Goal: Task Accomplishment & Management: Complete application form

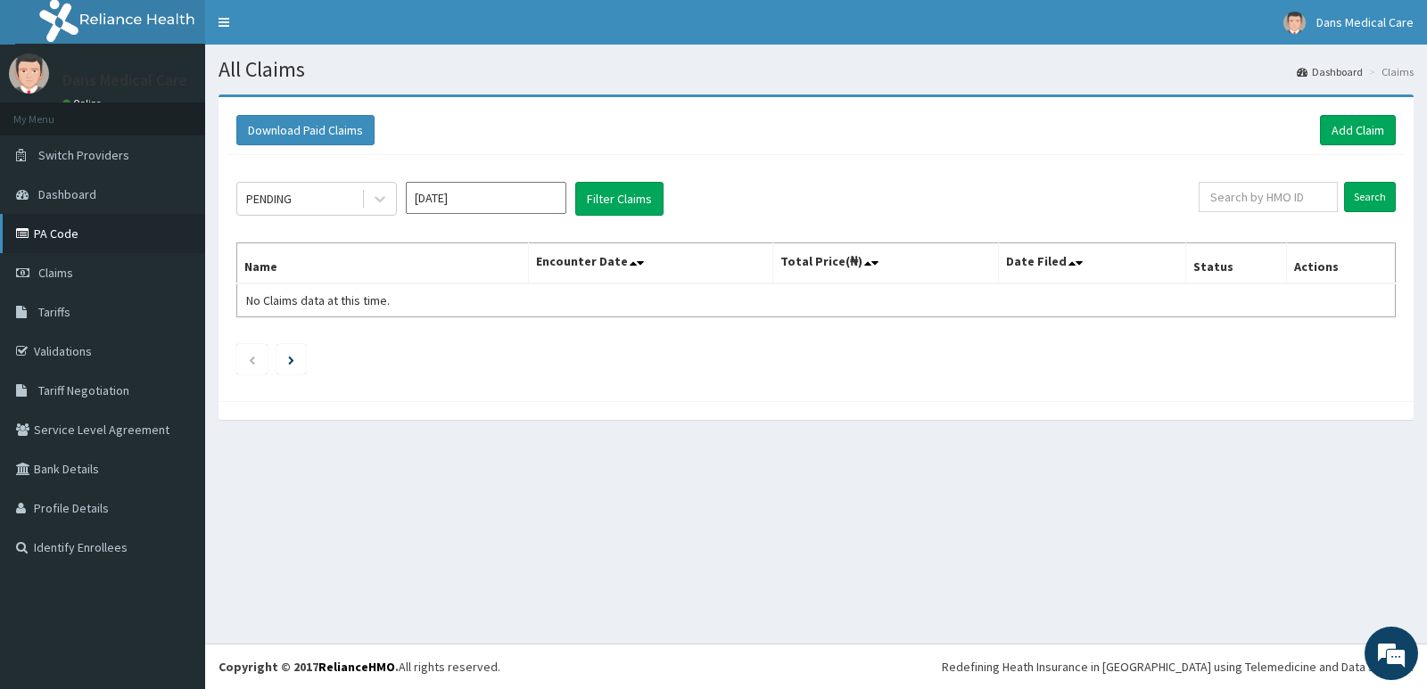
click at [67, 240] on link "PA Code" at bounding box center [102, 233] width 205 height 39
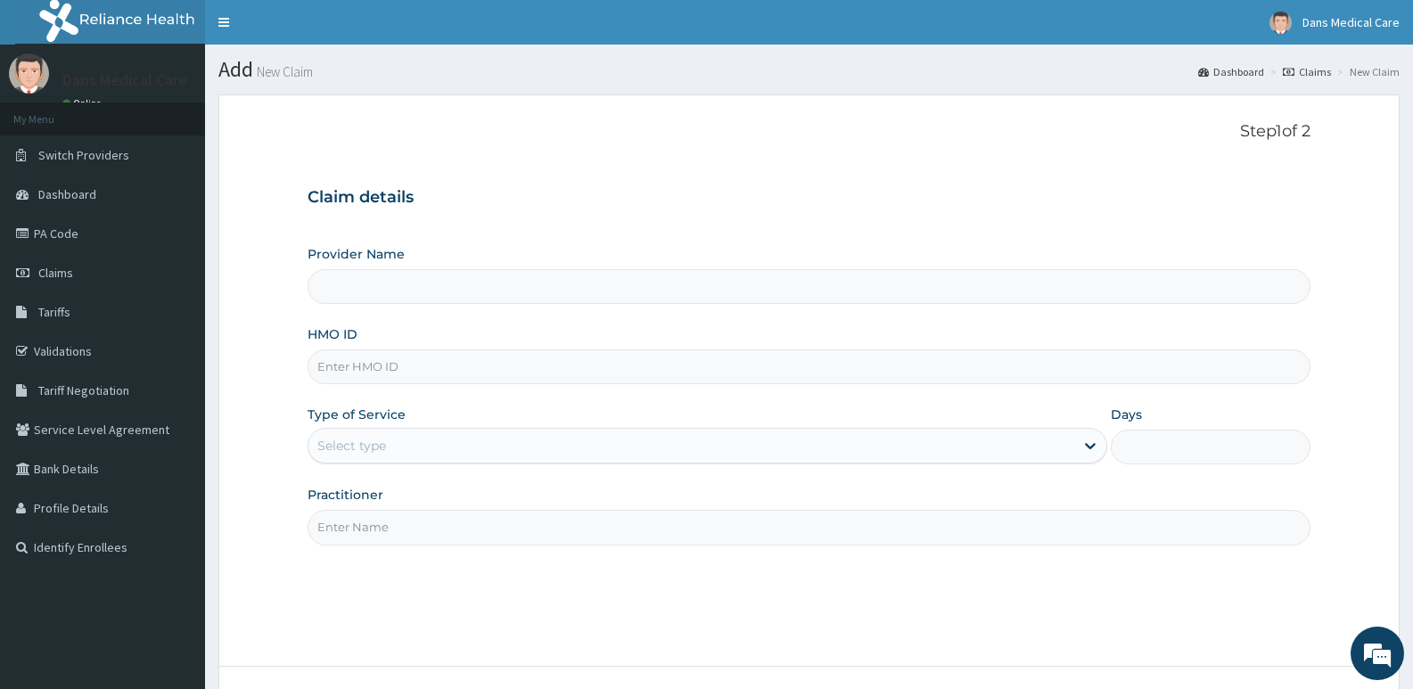
type input "Dans Medical Care"
click at [413, 374] on input "HMO ID" at bounding box center [809, 367] width 1003 height 35
type input "NPM/10016/C"
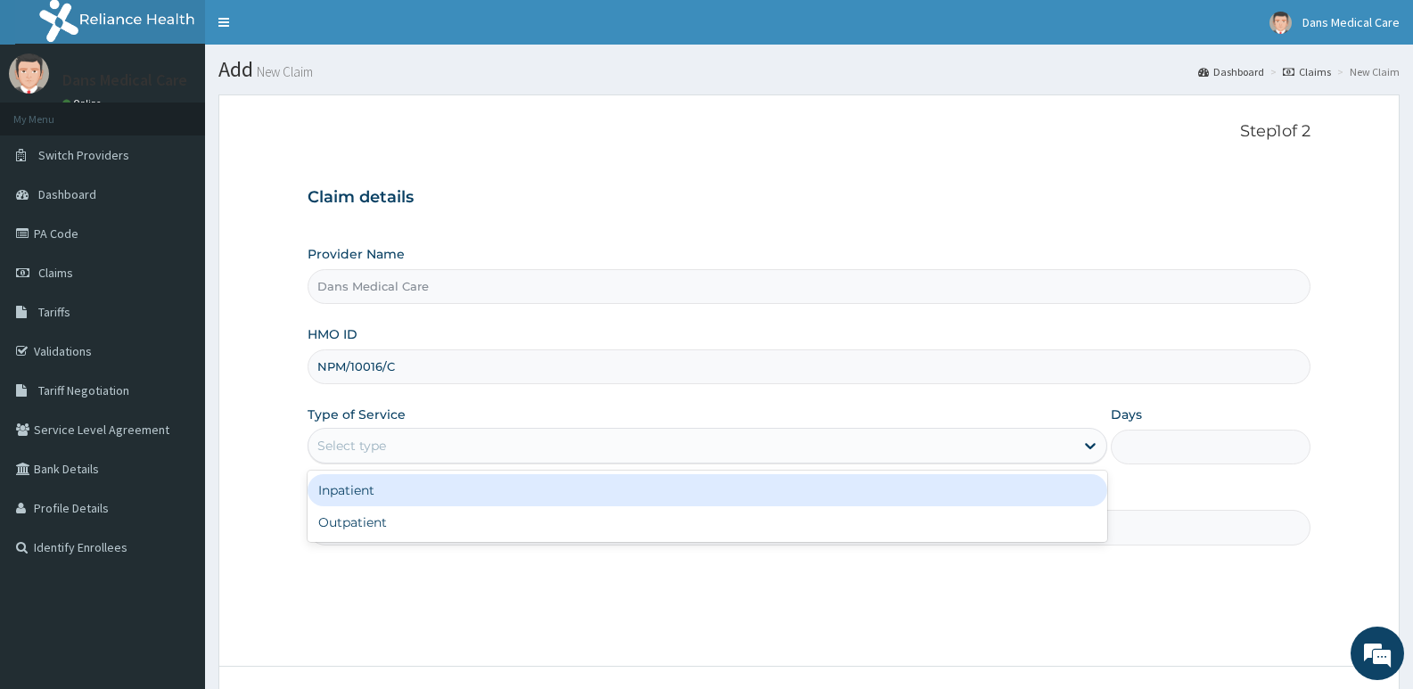
click at [433, 441] on div "Select type" at bounding box center [691, 446] width 765 height 29
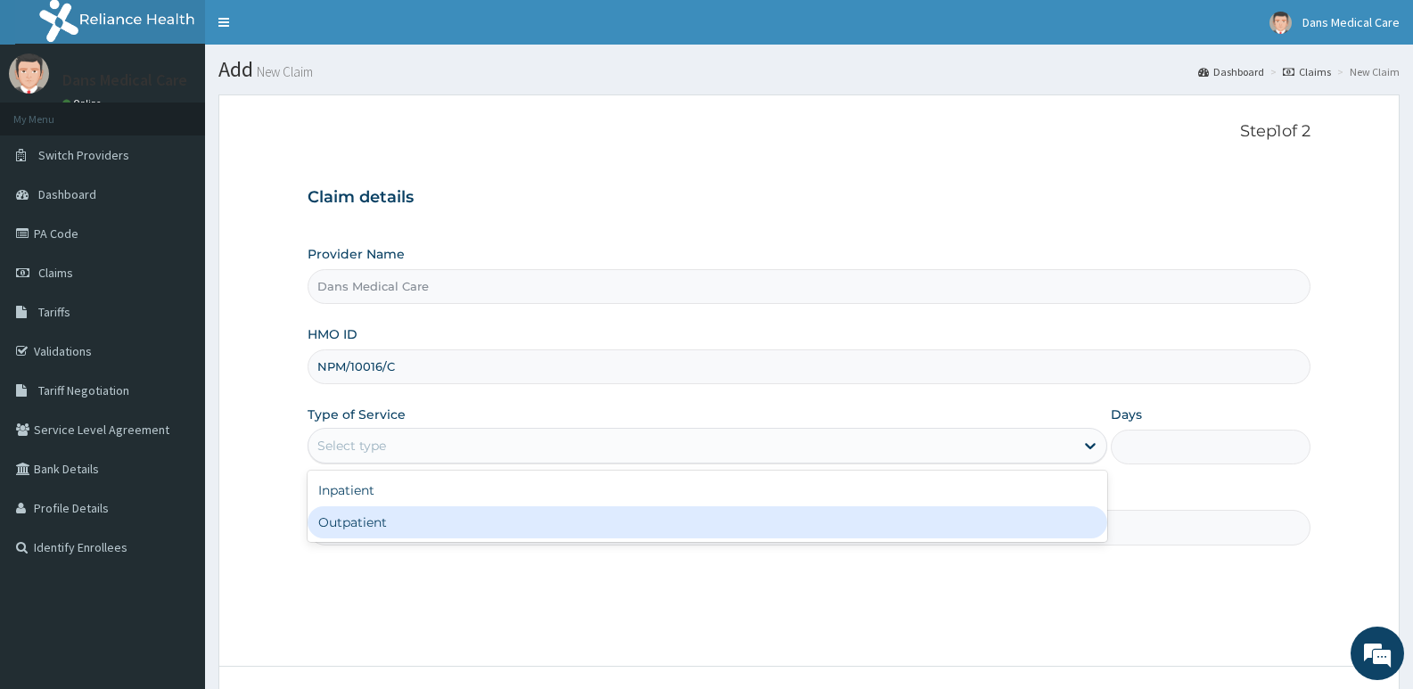
click at [426, 522] on div "Outpatient" at bounding box center [707, 523] width 799 height 32
type input "1"
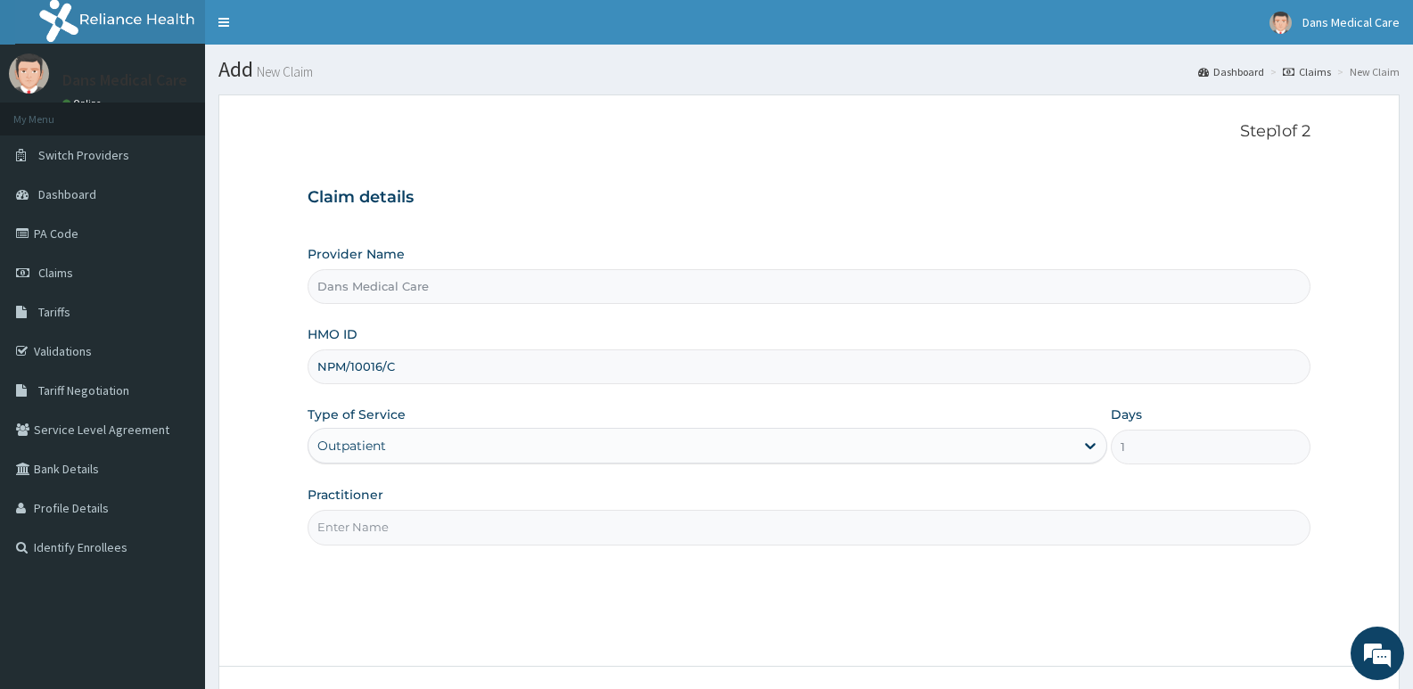
click at [426, 522] on input "Practitioner" at bounding box center [809, 527] width 1003 height 35
type input "GP"
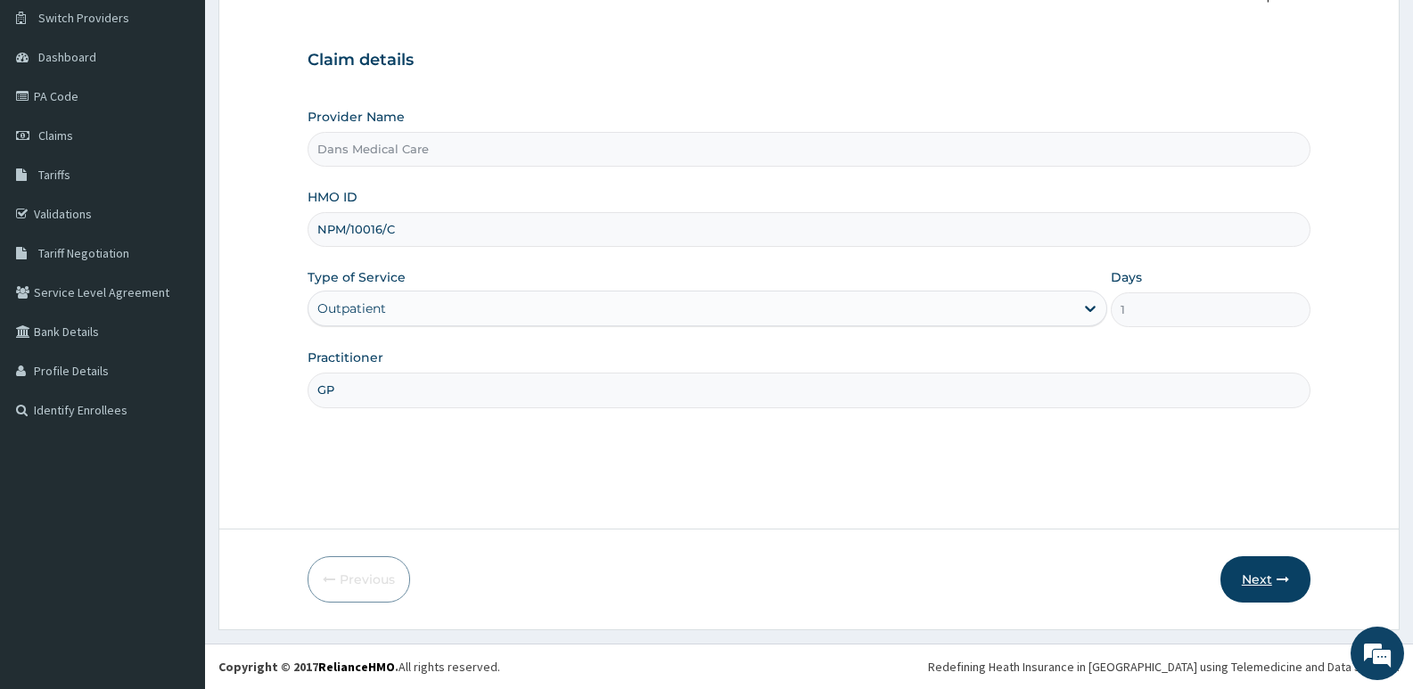
click at [1281, 572] on button "Next" at bounding box center [1266, 579] width 90 height 46
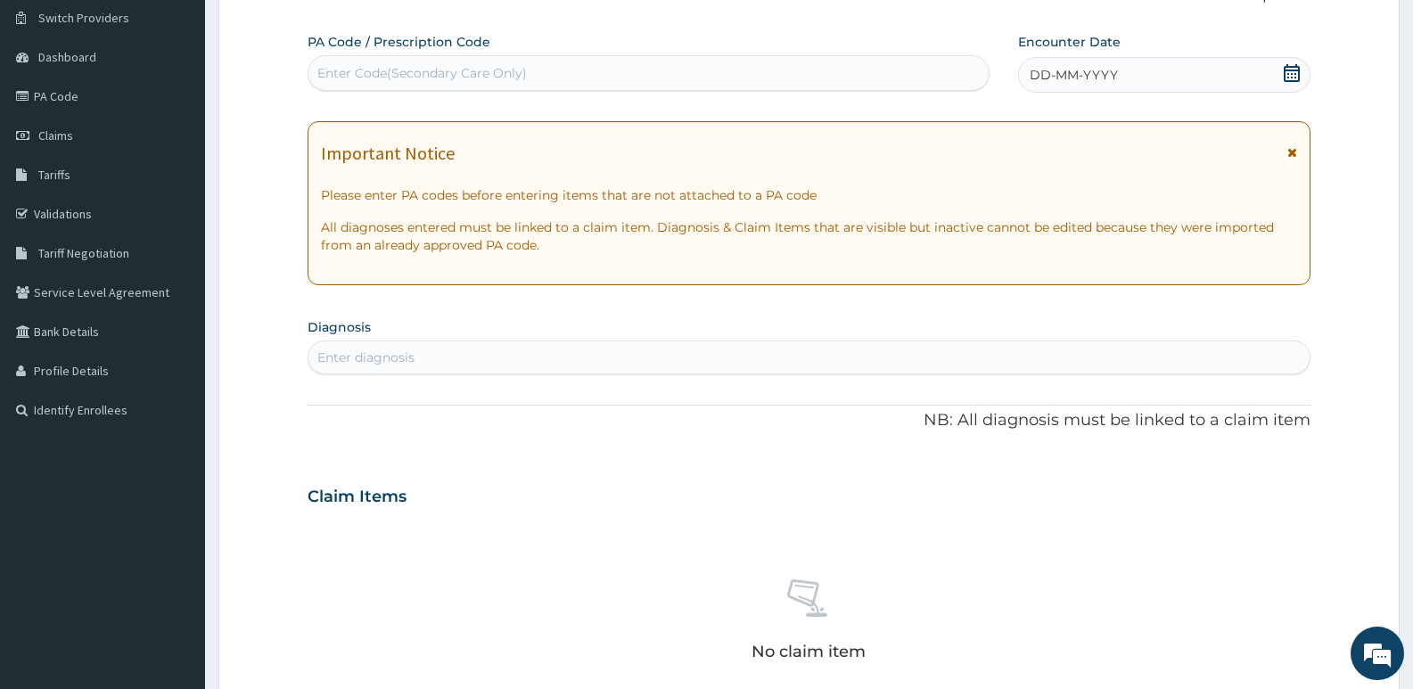
click at [571, 73] on div "Enter Code(Secondary Care Only)" at bounding box center [649, 73] width 680 height 29
type input "P"
click at [429, 356] on div "Enter diagnosis" at bounding box center [809, 357] width 1001 height 29
type input "PHIMOSI"
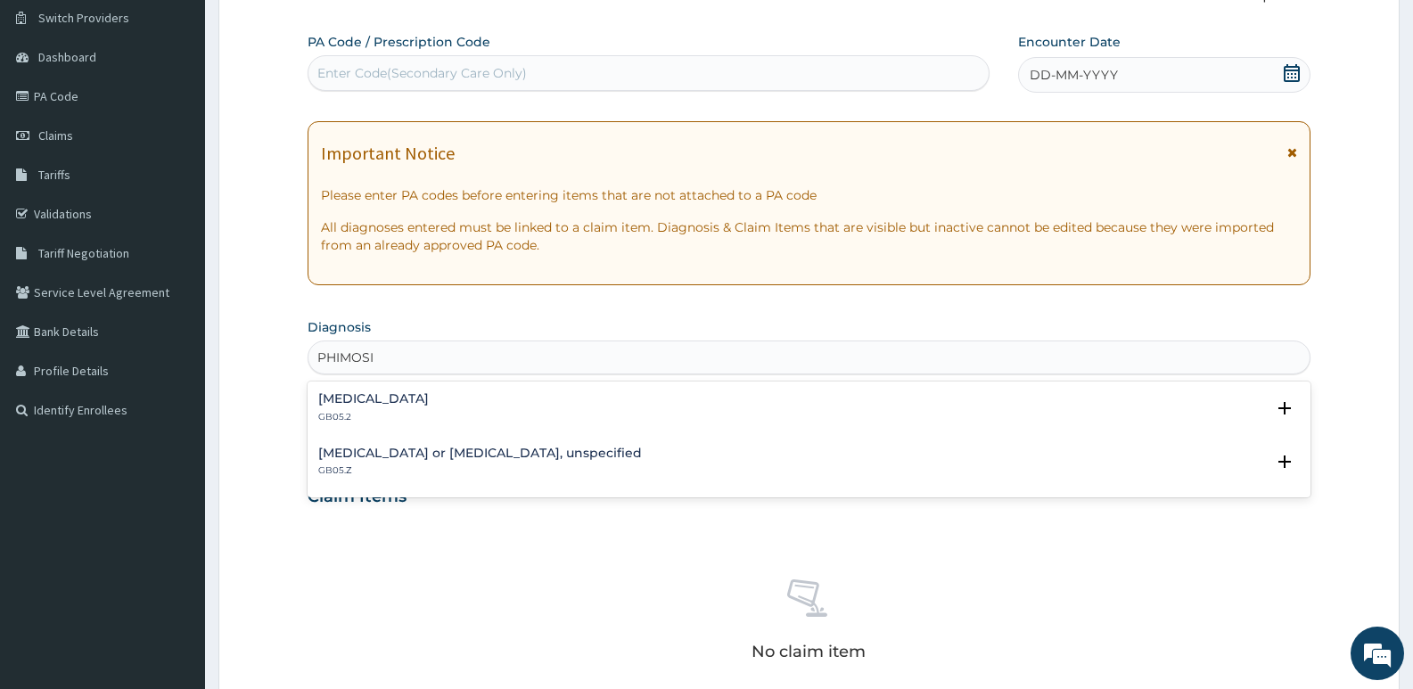
click at [358, 402] on h4 "Phimosis" at bounding box center [373, 398] width 111 height 13
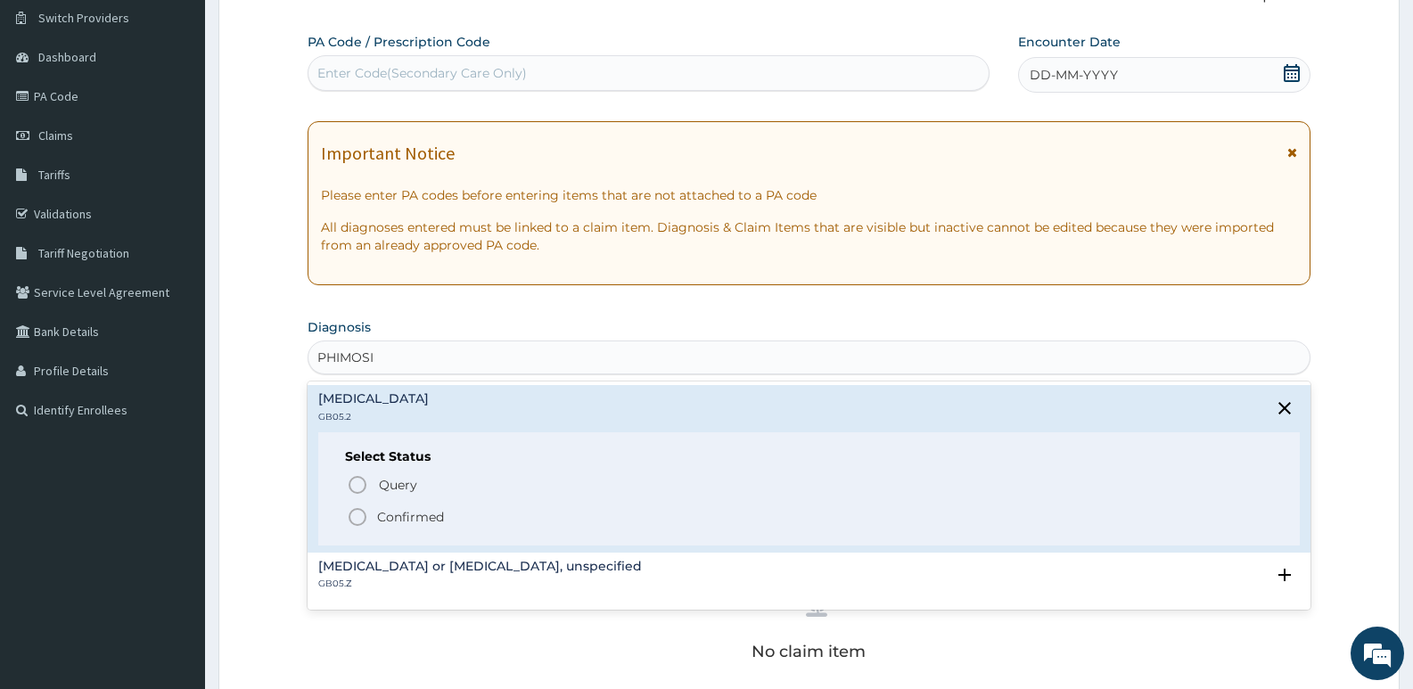
click at [358, 516] on icon "status option filled" at bounding box center [357, 517] width 21 height 21
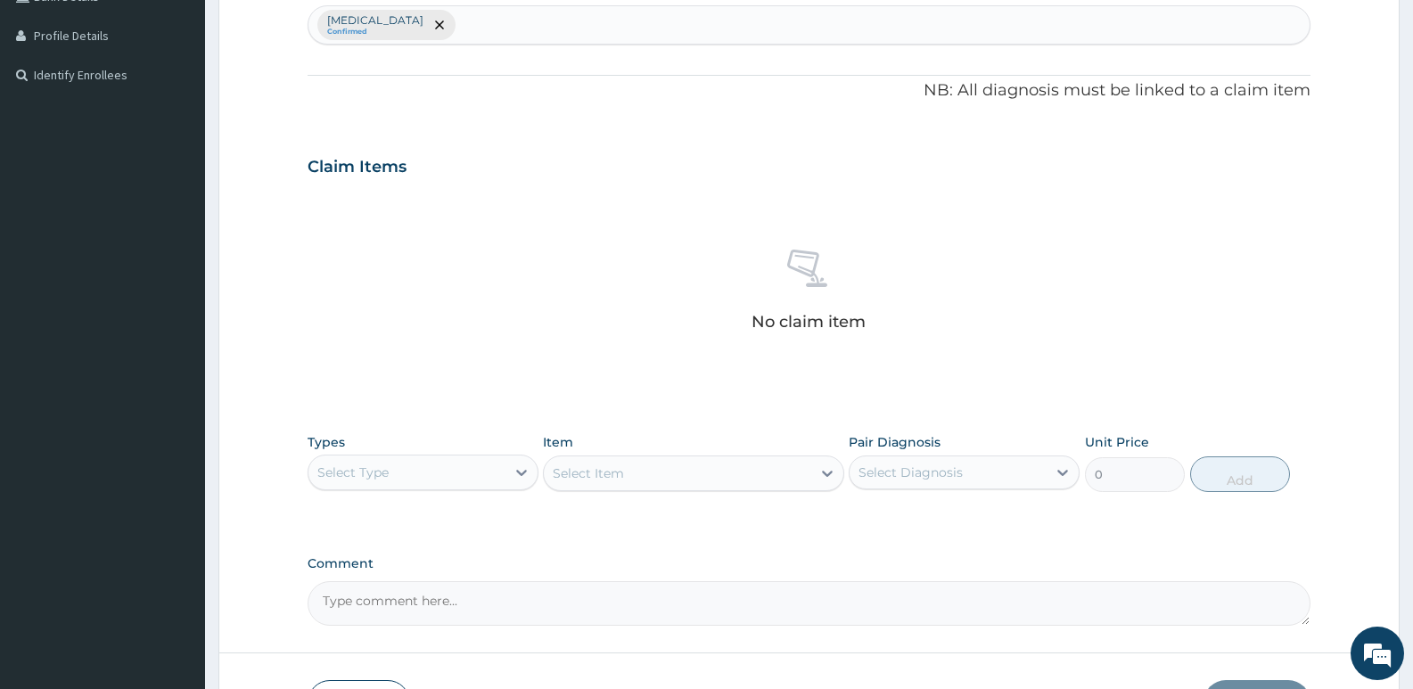
scroll to position [597, 0]
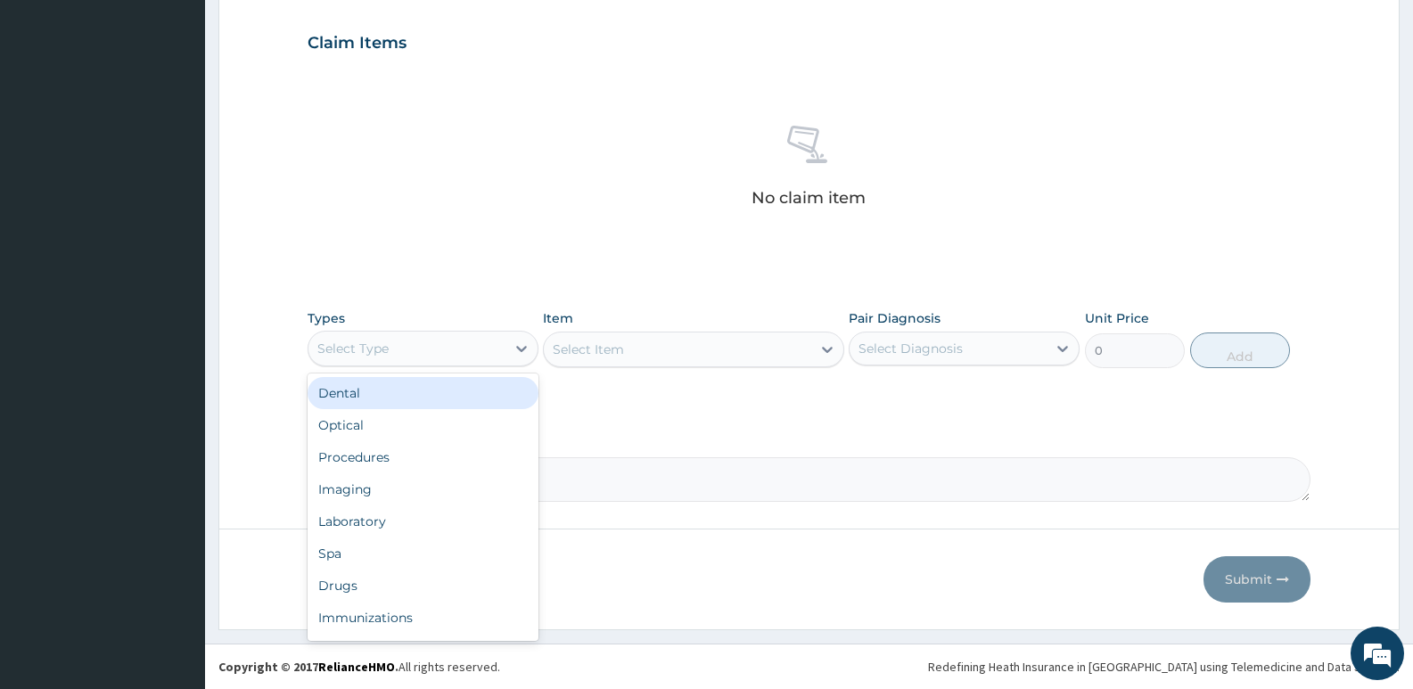
click at [411, 347] on div "Select Type" at bounding box center [407, 348] width 197 height 29
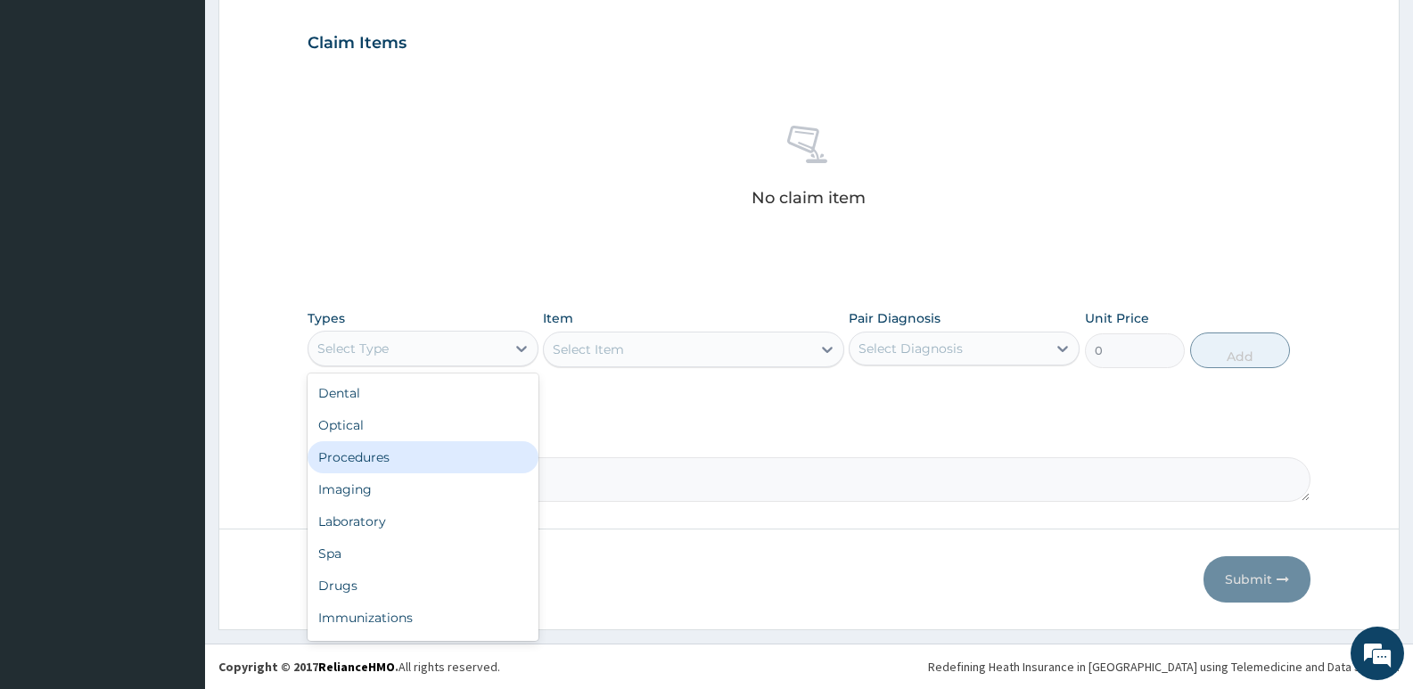
click at [394, 457] on div "Procedures" at bounding box center [423, 457] width 231 height 32
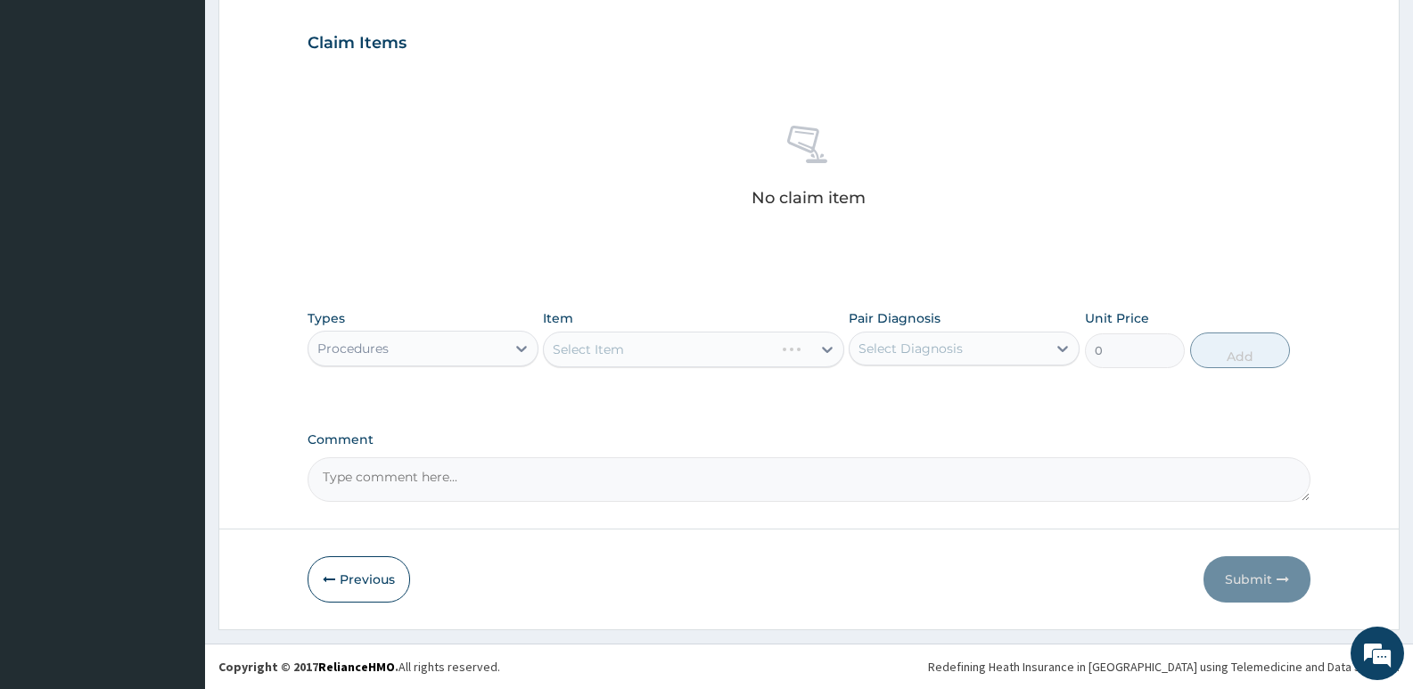
click at [675, 347] on div "Select Item" at bounding box center [693, 350] width 301 height 36
click at [700, 357] on div "Select Item" at bounding box center [693, 350] width 301 height 36
click at [731, 358] on div "Select Item" at bounding box center [693, 350] width 301 height 36
click at [731, 358] on div "Select Item" at bounding box center [677, 349] width 267 height 29
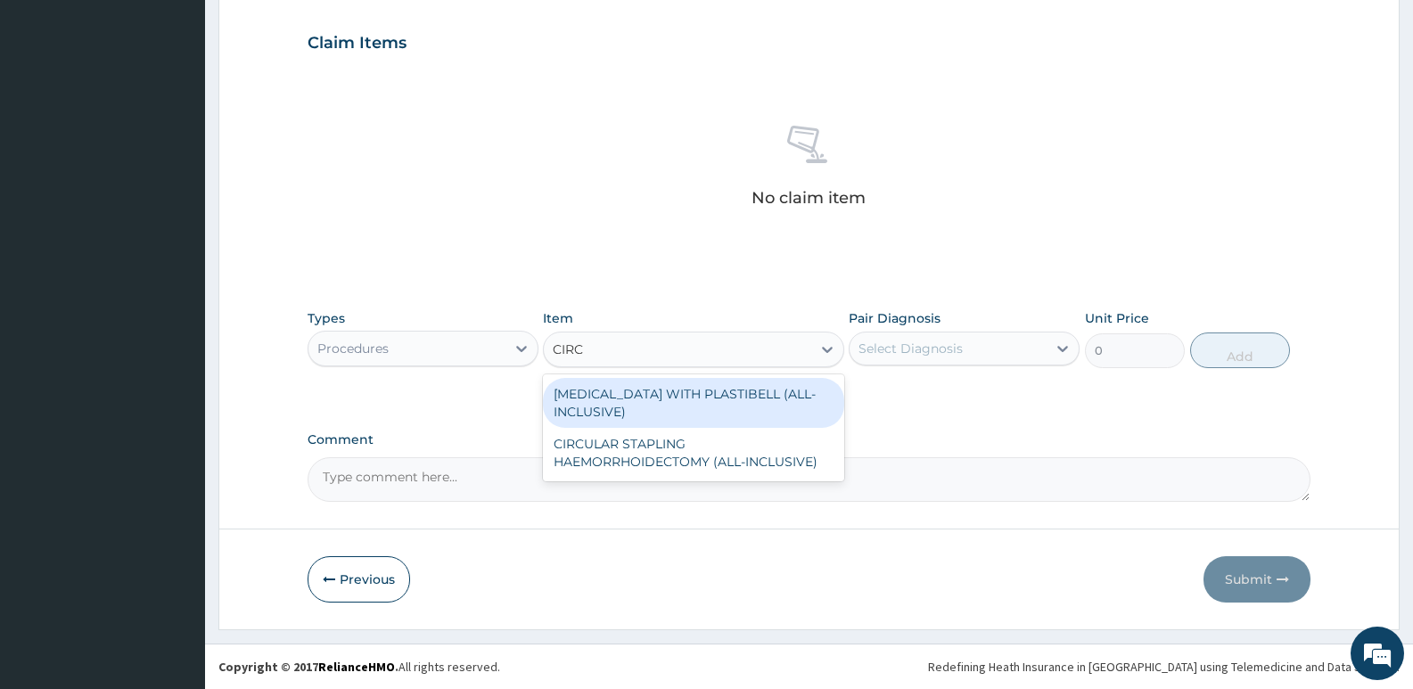
type input "CIRCU"
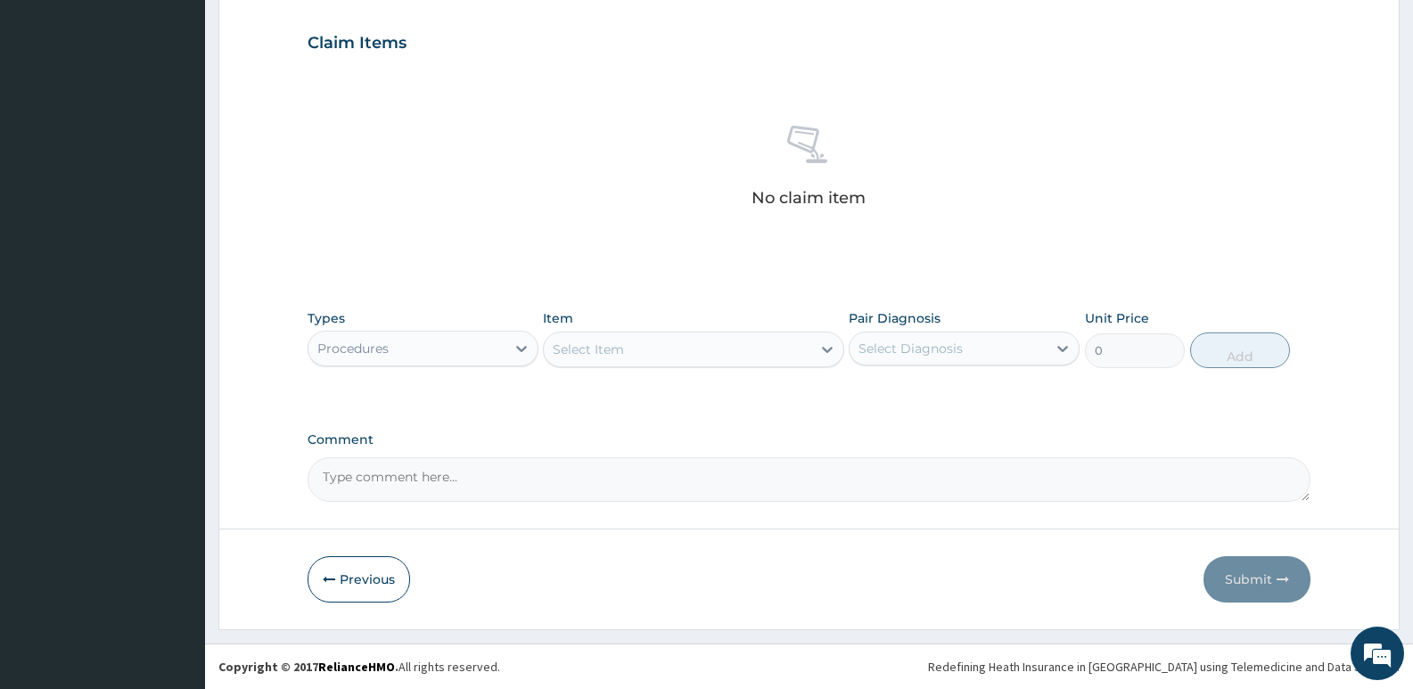
drag, startPoint x: 732, startPoint y: 356, endPoint x: 698, endPoint y: 356, distance: 33.9
click at [698, 356] on div "Select Item" at bounding box center [677, 349] width 267 height 29
click at [698, 355] on div "Select Item" at bounding box center [677, 349] width 267 height 29
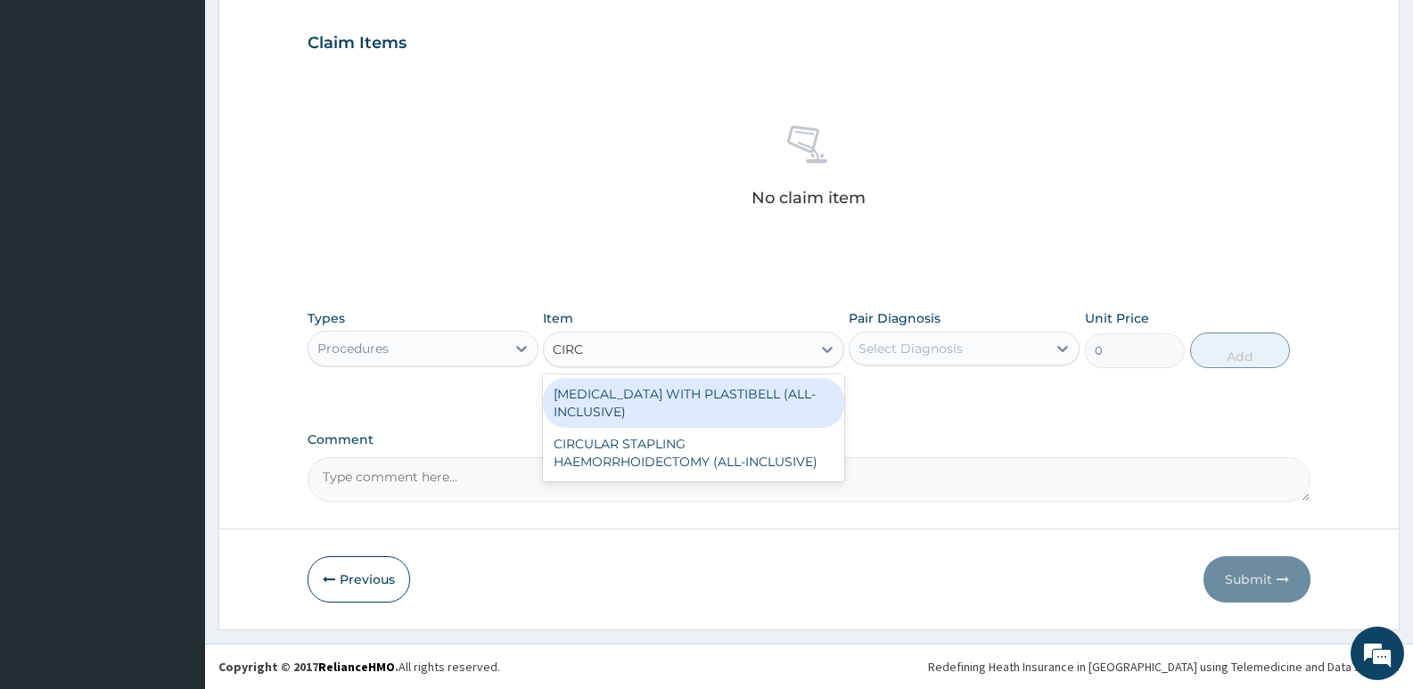
type input "CIRCU"
click at [681, 392] on div "CIRCUMCISION WITH PLASTIBELL (ALL-INCLUSIVE)" at bounding box center [693, 403] width 301 height 50
type input "12500"
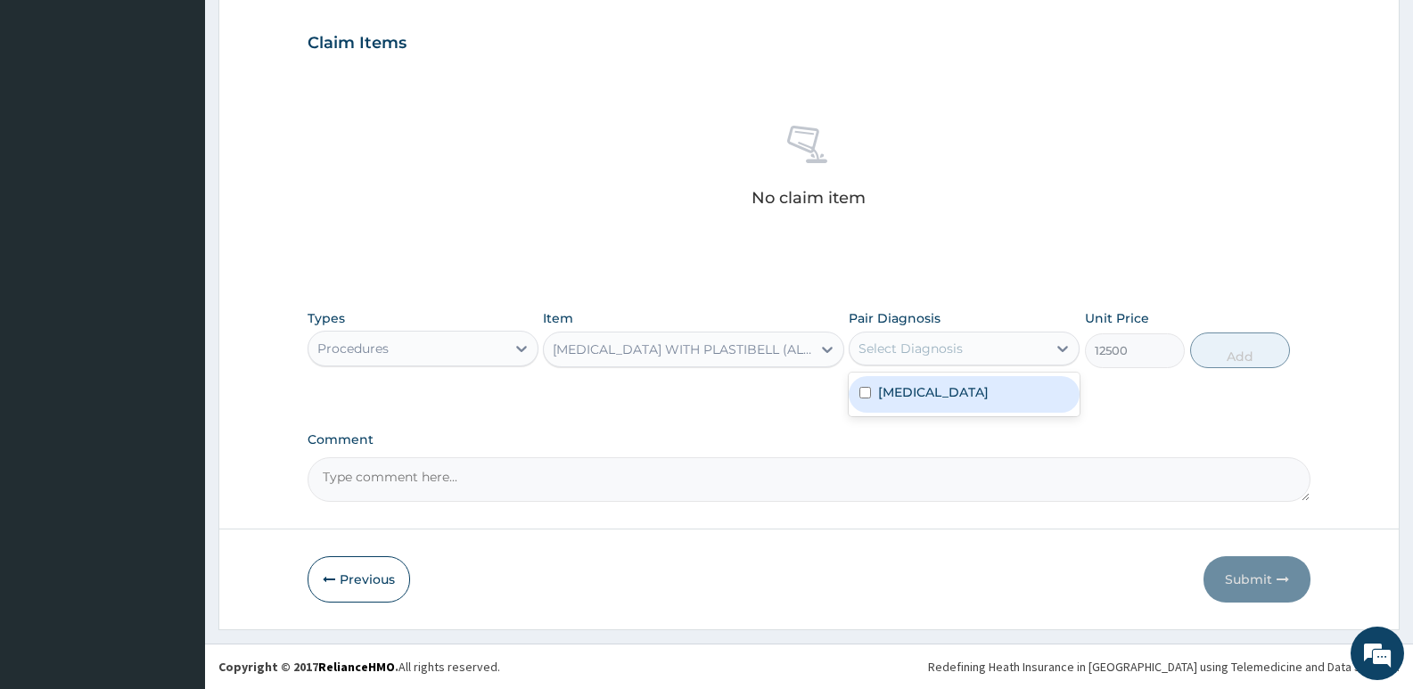
click at [879, 349] on div "Select Diagnosis" at bounding box center [911, 349] width 104 height 18
click at [902, 399] on label "Phimosis" at bounding box center [933, 392] width 111 height 18
checkbox input "true"
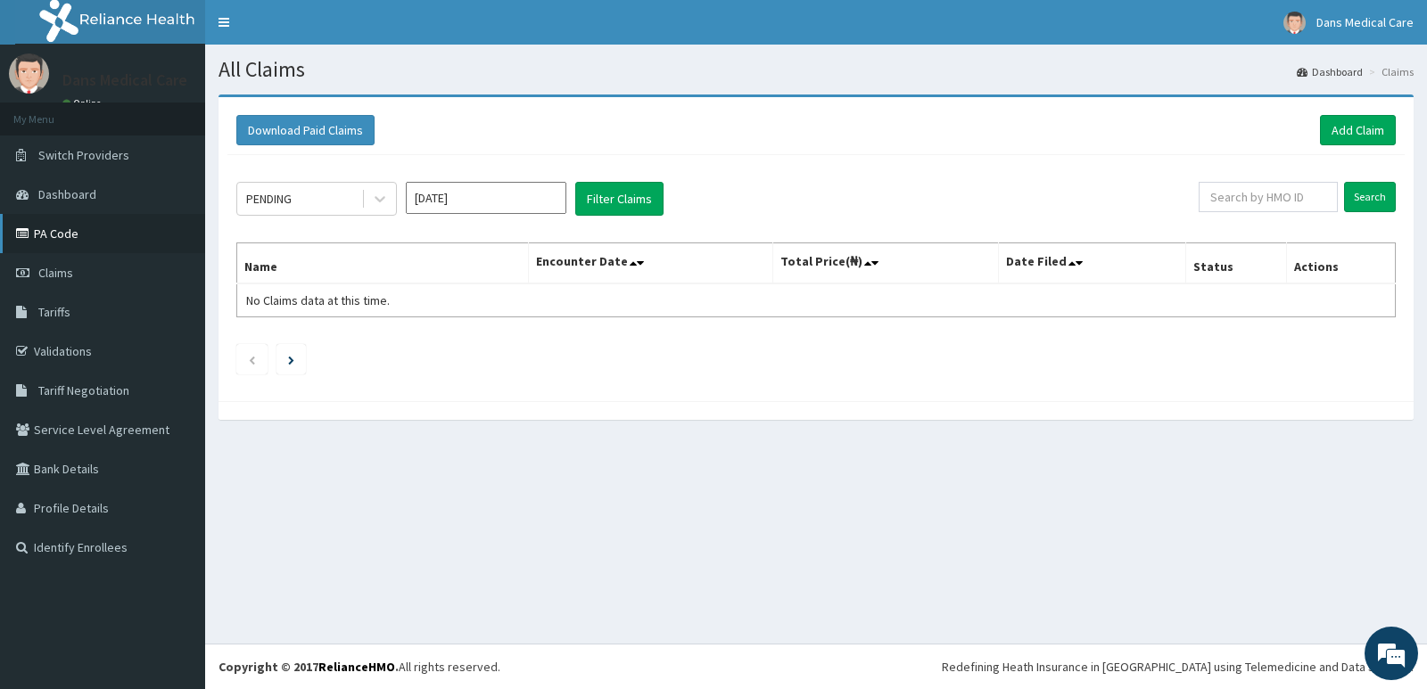
click at [84, 240] on link "PA Code" at bounding box center [102, 233] width 205 height 39
click at [77, 235] on link "PA Code" at bounding box center [102, 233] width 205 height 39
